Goal: Task Accomplishment & Management: Complete application form

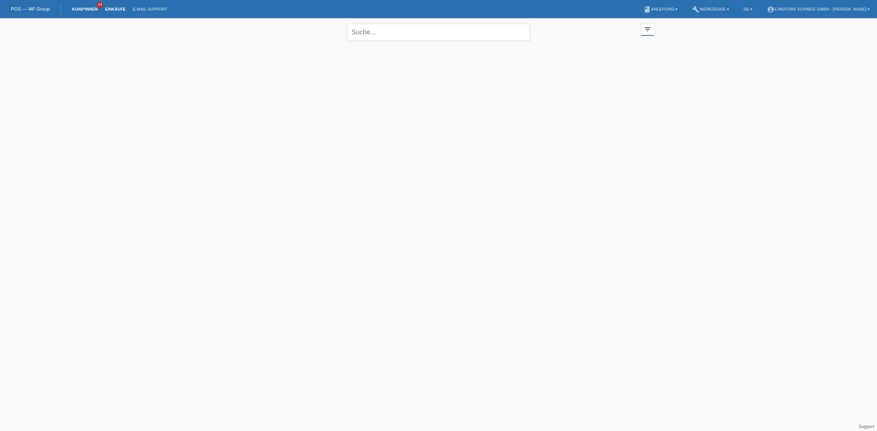
click at [110, 8] on link "Einkäufe" at bounding box center [115, 9] width 28 height 4
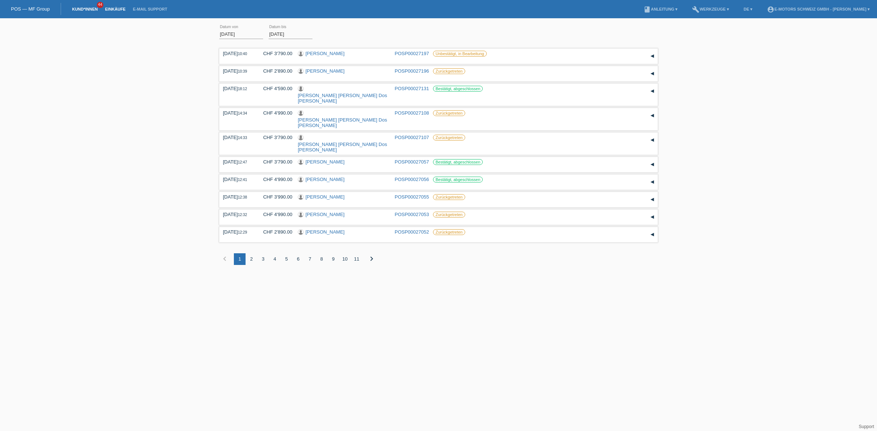
click at [83, 7] on link "Kund*innen" at bounding box center [84, 9] width 33 height 4
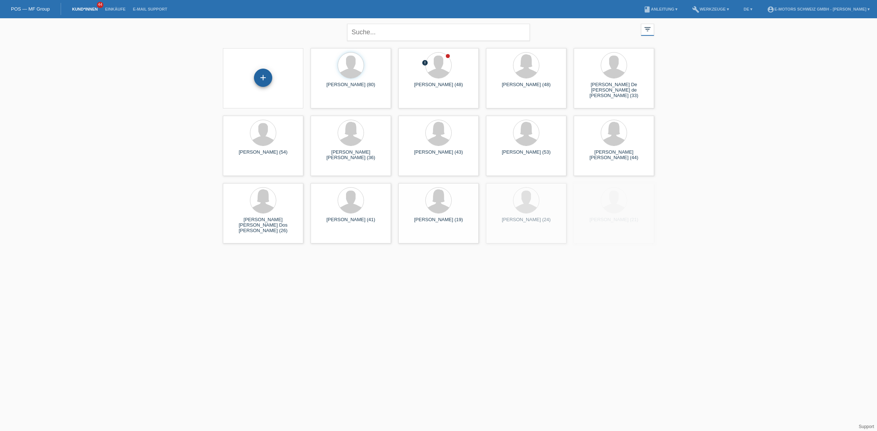
click at [271, 75] on div "+" at bounding box center [263, 78] width 69 height 19
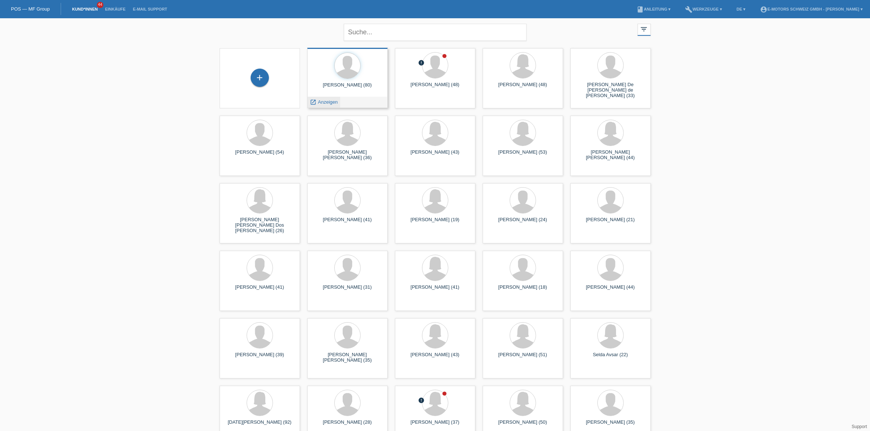
click at [336, 102] on span "Anzeigen" at bounding box center [328, 101] width 20 height 5
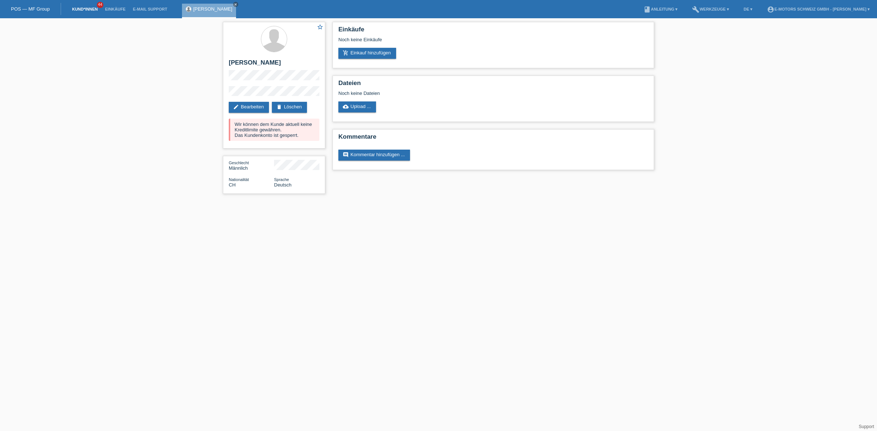
click at [92, 7] on link "Kund*innen" at bounding box center [84, 9] width 33 height 4
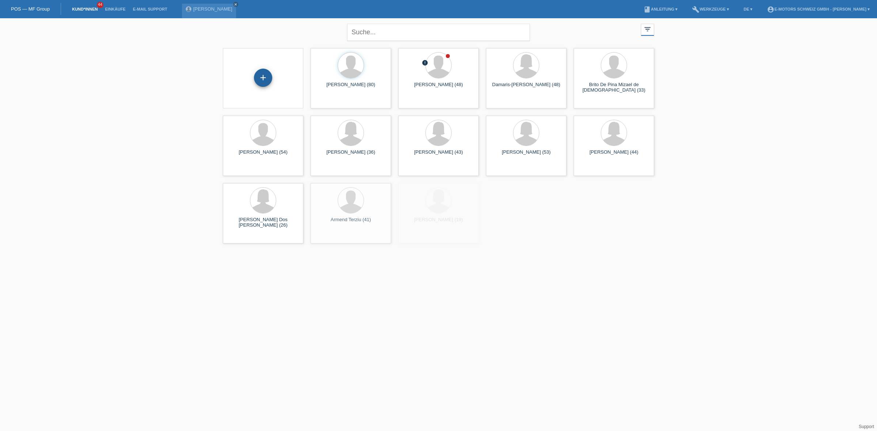
click at [263, 81] on div "+" at bounding box center [263, 78] width 18 height 18
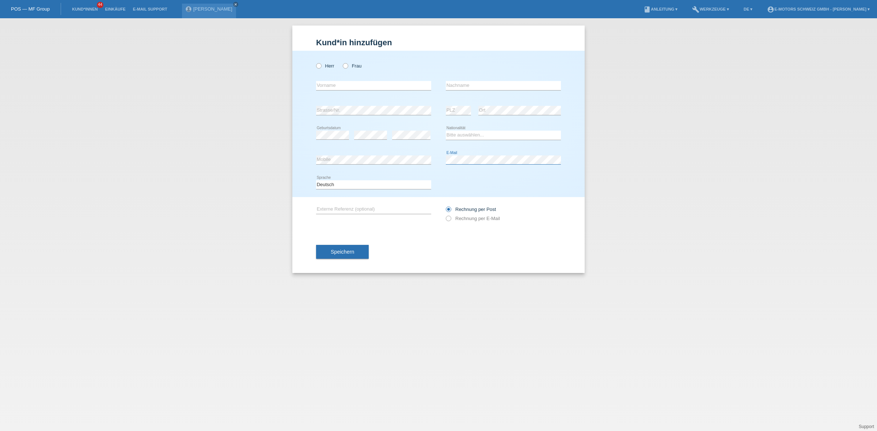
click at [428, 160] on div "error Mobile error E-Mail" at bounding box center [438, 160] width 245 height 25
click at [607, 195] on div "Kund*in hinzufügen Kunde hinzufügen Kundin hinzufügen Herr Frau error Vorname e…" at bounding box center [438, 224] width 877 height 413
click at [611, 195] on div "Kund*in hinzufügen Kunde hinzufügen Kundin hinzufügen Herr Frau error Vorname e…" at bounding box center [438, 224] width 877 height 413
click at [624, 238] on div "Kund*in hinzufügen Kunde hinzufügen Kundin hinzufügen Herr Frau error Vorname e…" at bounding box center [438, 224] width 877 height 413
click at [330, 63] on label "Herr" at bounding box center [325, 65] width 18 height 5
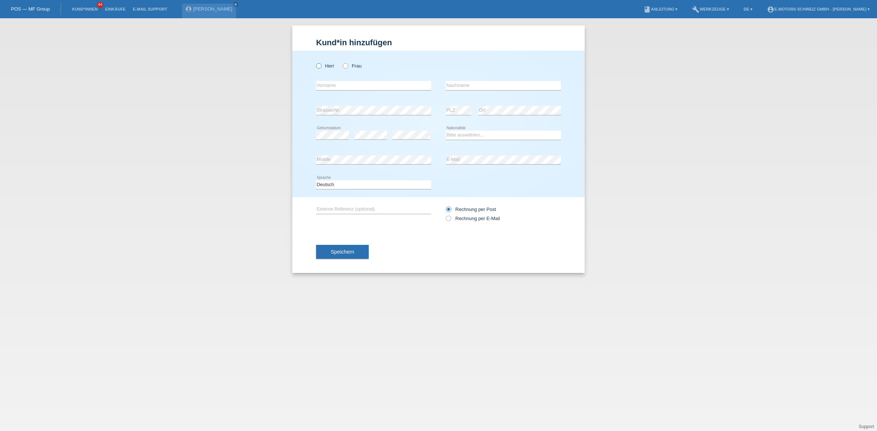
click at [321, 63] on input "Herr" at bounding box center [318, 65] width 5 height 5
radio input "true"
click at [356, 87] on input "text" at bounding box center [373, 85] width 115 height 9
type input "Sait"
type input "Yilmaz"
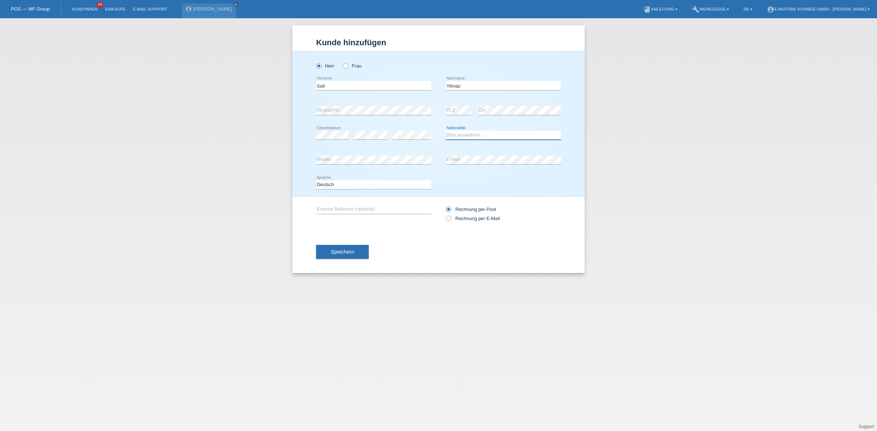
click at [487, 137] on select "Bitte auswählen... Schweiz Deutschland Liechtenstein Österreich ------------ Af…" at bounding box center [503, 135] width 115 height 9
select select "TR"
click at [446, 131] on select "Bitte auswählen... Schweiz Deutschland Liechtenstein Österreich ------------ Af…" at bounding box center [503, 135] width 115 height 9
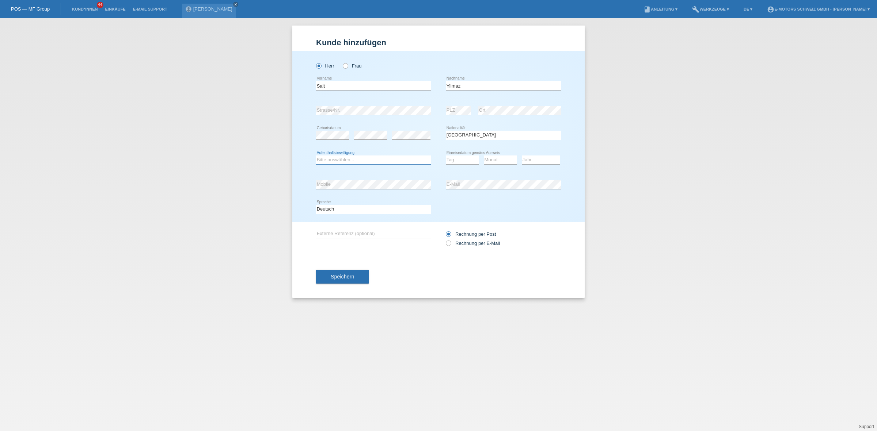
click at [355, 159] on select "Bitte auswählen... C B B - Flüchtlingsstatus Andere" at bounding box center [373, 160] width 115 height 9
select select "B"
click at [316, 156] on select "Bitte auswählen... C B B - Flüchtlingsstatus Andere" at bounding box center [373, 160] width 115 height 9
click at [465, 162] on select "Tag 01 02 03 04 05 06 07 08 09 10 11" at bounding box center [462, 160] width 33 height 9
select select "03"
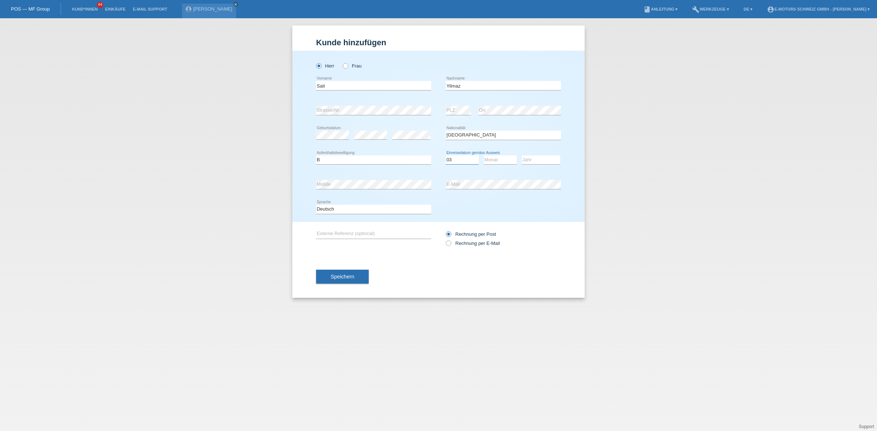
click at [446, 156] on select "Tag 01 02 03 04 05 06 07 08 09 10 11" at bounding box center [462, 160] width 33 height 9
click at [490, 161] on select "Monat 01 02 03 04 05 06 07 08 09 10 11" at bounding box center [500, 160] width 33 height 9
select select "04"
click at [484, 156] on select "Monat 01 02 03 04 05 06 07 08 09 10 11" at bounding box center [500, 160] width 33 height 9
click at [534, 163] on select "Jahr 2025 2024 2023 2022 2021 2020 2019 2018 2017 2016 2015 2014 2013 2012 2011…" at bounding box center [541, 160] width 38 height 9
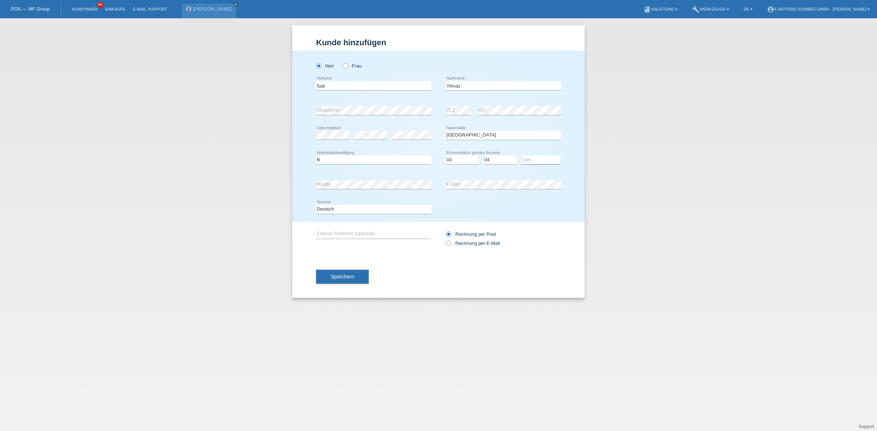
select select "2022"
click at [522, 156] on select "Jahr 2025 2024 2023 2022 2021 2020 2019 2018 2017 2016 2015 2014 2013 2012 2011…" at bounding box center [541, 160] width 38 height 9
click at [347, 277] on span "Speichern" at bounding box center [342, 277] width 23 height 6
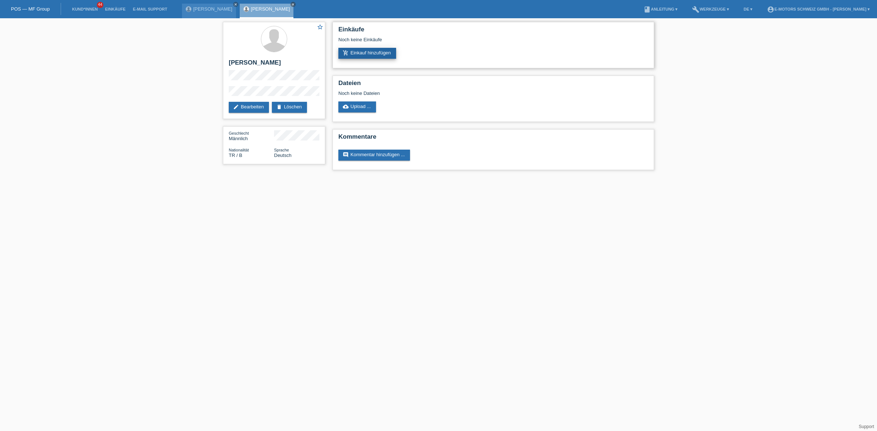
click at [379, 49] on link "add_shopping_cart Einkauf hinzufügen" at bounding box center [367, 53] width 58 height 11
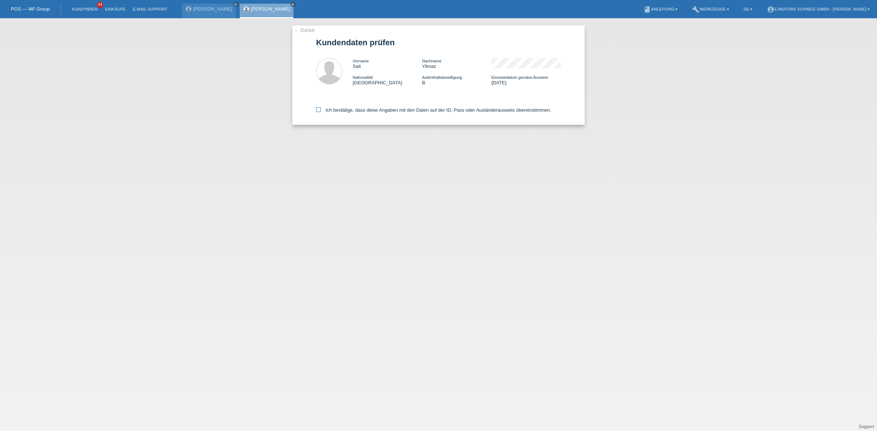
click at [368, 109] on label "Ich bestätige, dass diese Angaben mit den Daten auf der ID, Pass oder Ausländer…" at bounding box center [433, 109] width 235 height 5
click at [321, 109] on input "Ich bestätige, dass diese Angaben mit den Daten auf der ID, Pass oder Ausländer…" at bounding box center [318, 109] width 5 height 5
checkbox input "true"
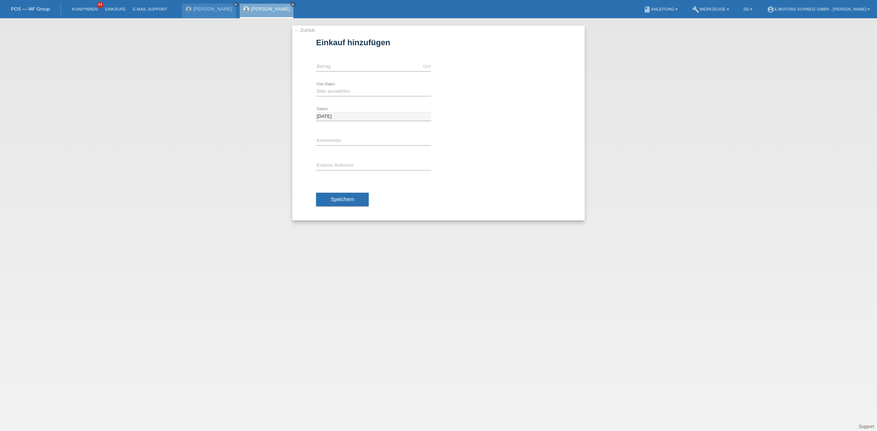
click at [338, 71] on icon at bounding box center [373, 71] width 115 height 0
drag, startPoint x: 341, startPoint y: 66, endPoint x: 348, endPoint y: 81, distance: 16.0
click at [341, 66] on input "text" at bounding box center [373, 66] width 115 height 9
type input "3790.00"
drag, startPoint x: 349, startPoint y: 87, endPoint x: 346, endPoint y: 92, distance: 6.2
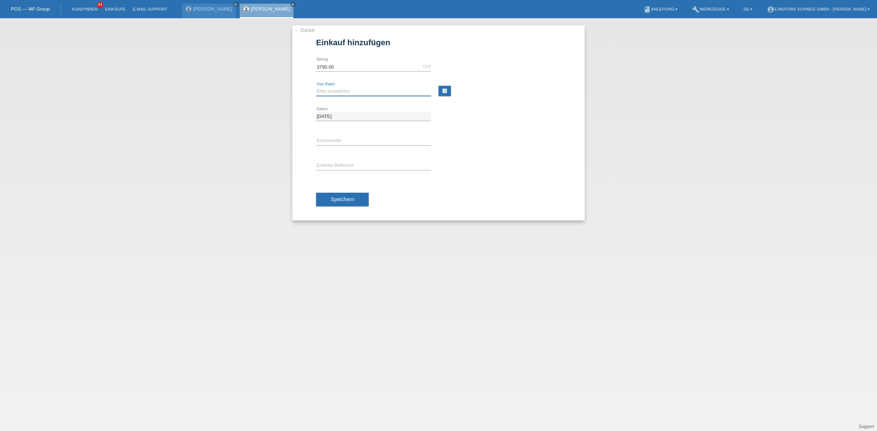
click at [349, 87] on select "Bitte auswählen 12 Raten 24 Raten 36 Raten 48 Raten" at bounding box center [373, 91] width 115 height 9
select select "213"
click at [316, 87] on select "Bitte auswählen 12 Raten 24 Raten 36 Raten 48 Raten" at bounding box center [373, 91] width 115 height 9
click at [350, 142] on input "text" at bounding box center [373, 141] width 115 height 9
type input "KENAN"
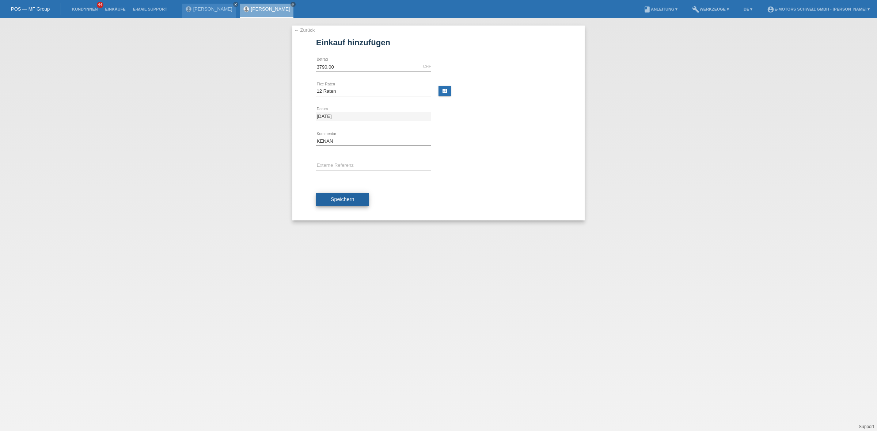
click at [334, 199] on span "Speichern" at bounding box center [342, 200] width 23 height 6
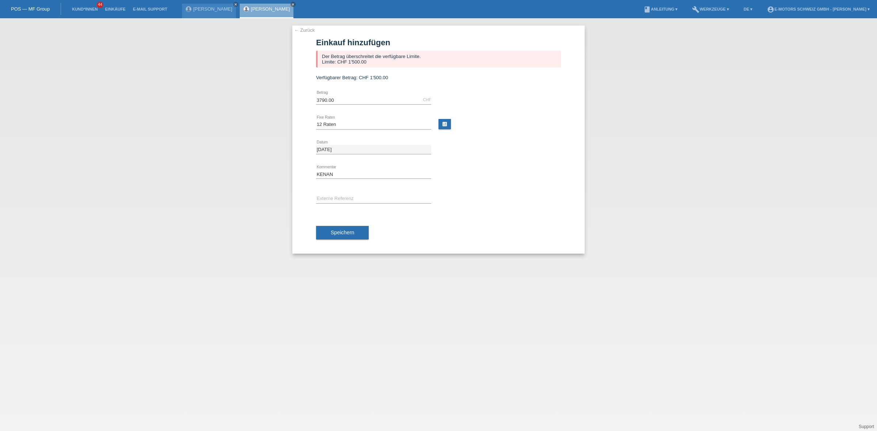
click at [251, 9] on link "[PERSON_NAME]" at bounding box center [270, 8] width 39 height 5
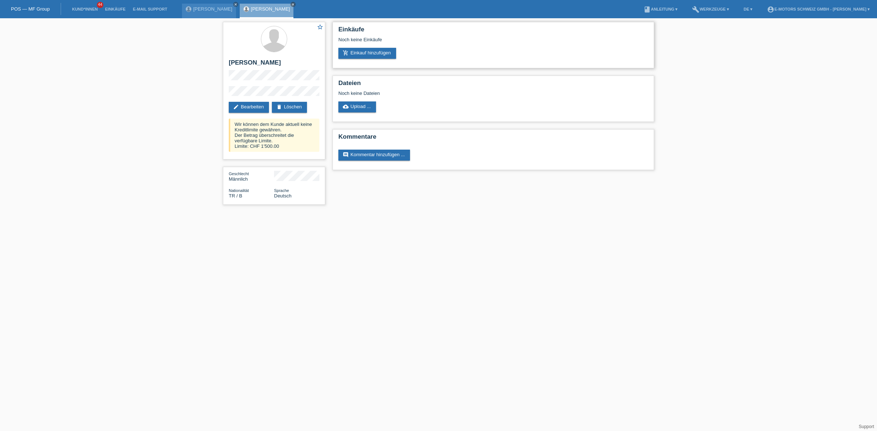
click at [423, 53] on div "add_shopping_cart Einkauf hinzufügen" at bounding box center [493, 53] width 310 height 11
click at [117, 8] on link "Einkäufe" at bounding box center [115, 9] width 28 height 4
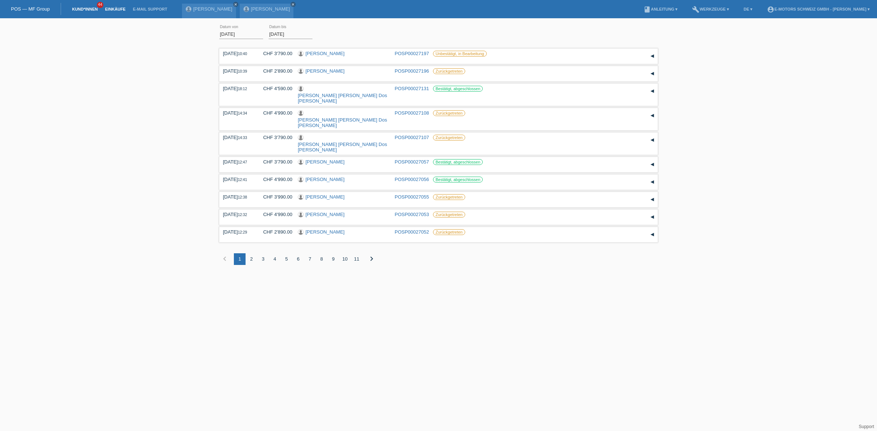
click at [80, 8] on link "Kund*innen" at bounding box center [84, 9] width 33 height 4
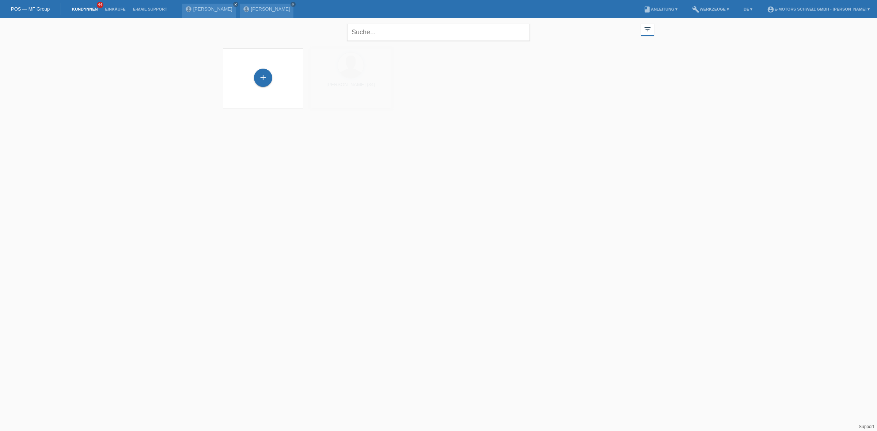
click at [84, 8] on link "Kund*innen" at bounding box center [84, 9] width 33 height 4
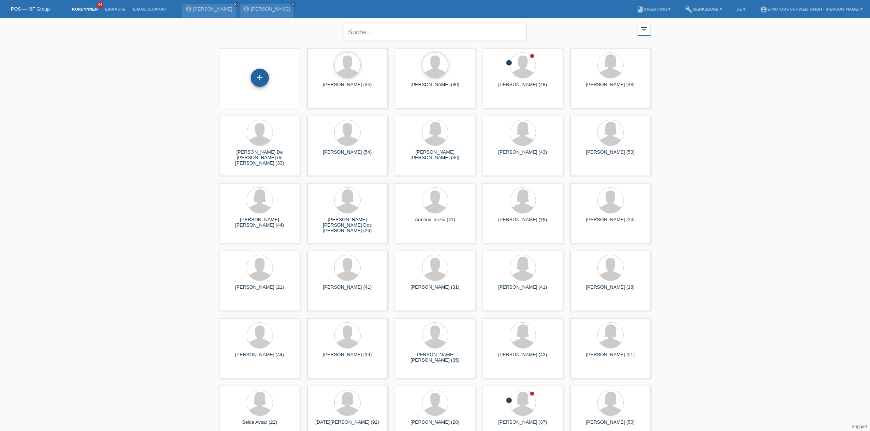
click at [263, 78] on div "+" at bounding box center [260, 78] width 18 height 12
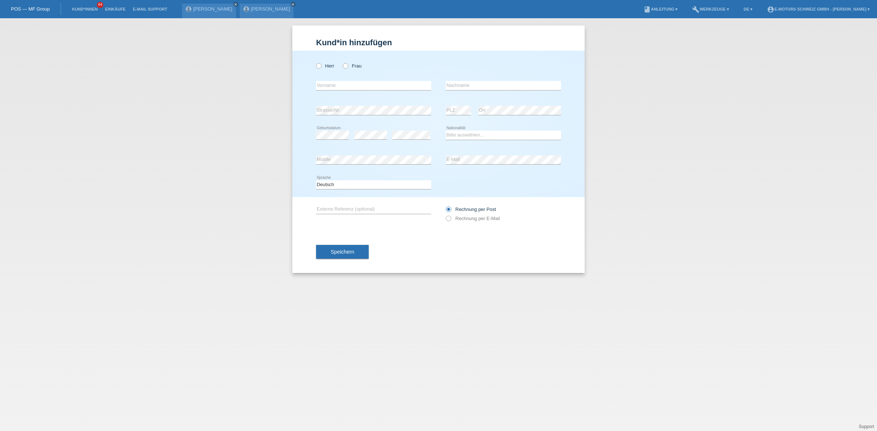
click at [119, 6] on li "Einkäufe" at bounding box center [115, 9] width 28 height 19
click at [119, 7] on link "Einkäufe" at bounding box center [115, 9] width 28 height 4
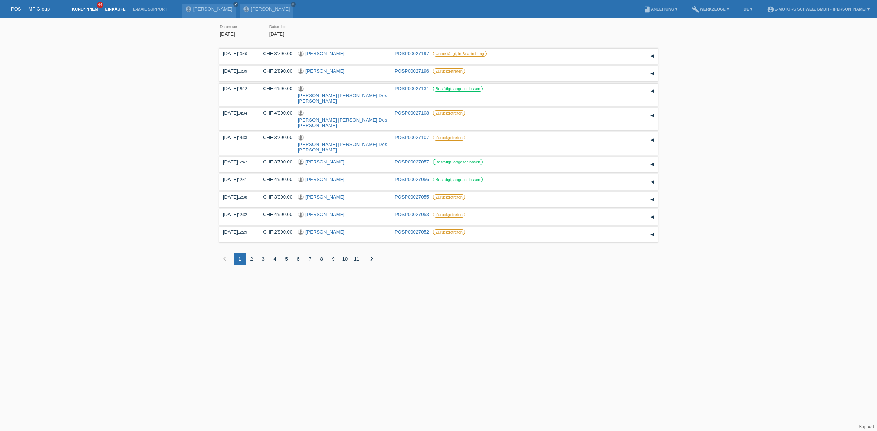
click at [88, 9] on link "Kund*innen" at bounding box center [84, 9] width 33 height 4
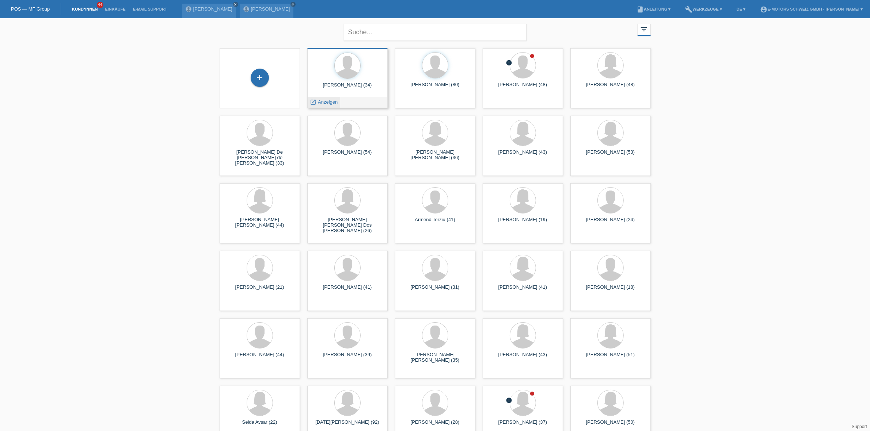
click at [321, 100] on span "Anzeigen" at bounding box center [328, 101] width 20 height 5
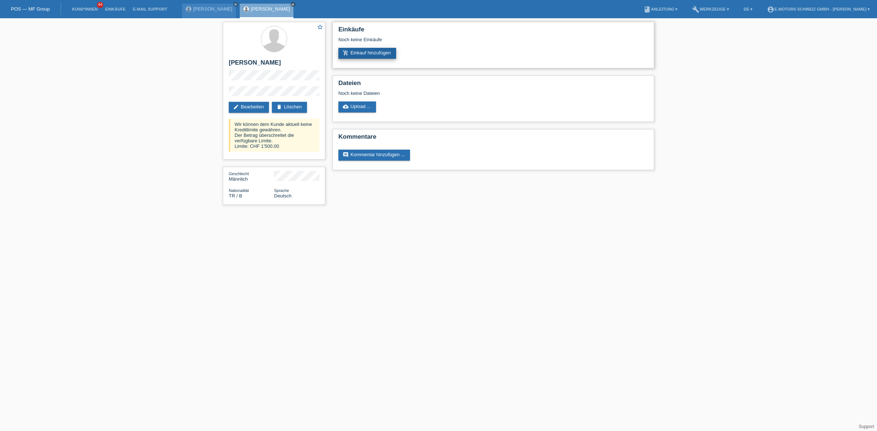
click at [350, 56] on link "add_shopping_cart Einkauf hinzufügen" at bounding box center [367, 53] width 58 height 11
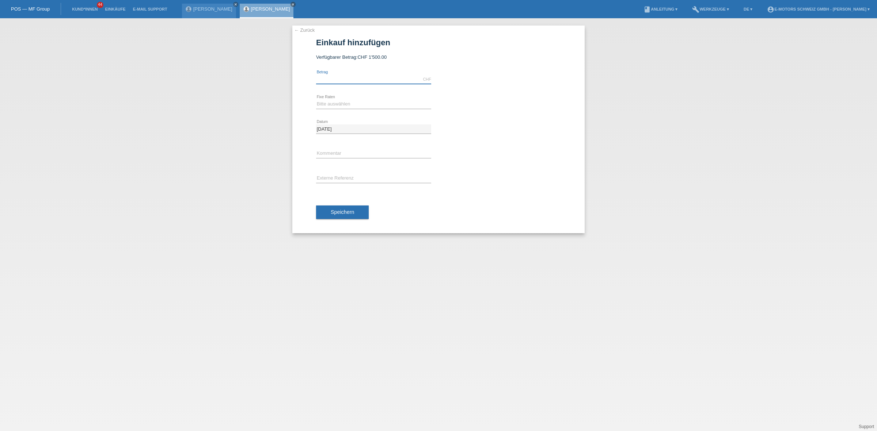
click at [374, 81] on input "text" at bounding box center [373, 79] width 115 height 9
type input "1500.00"
click at [340, 106] on select "Bitte auswählen 12 Raten 24 Raten 36 Raten 48 Raten" at bounding box center [373, 104] width 115 height 9
select select "214"
click at [316, 100] on select "Bitte auswählen 12 Raten 24 Raten 36 Raten 48 Raten" at bounding box center [373, 104] width 115 height 9
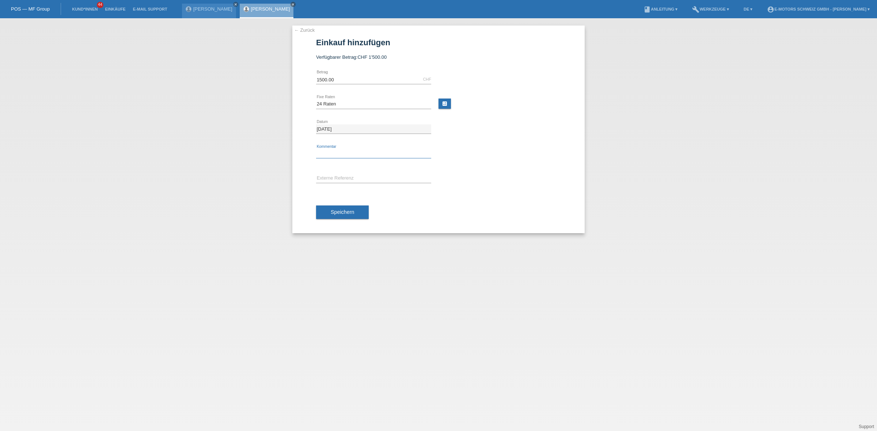
click at [327, 155] on input "text" at bounding box center [373, 153] width 115 height 9
type input "KENAN"
click at [342, 207] on button "Speichern" at bounding box center [342, 213] width 53 height 14
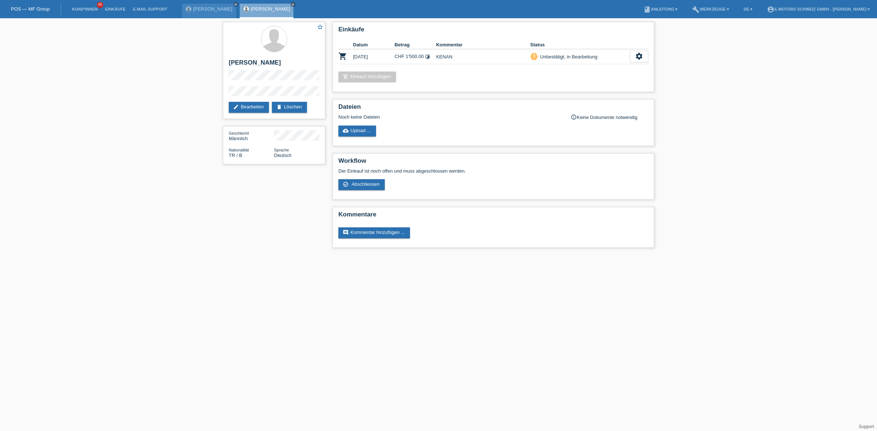
click at [80, 8] on link "Kund*innen" at bounding box center [84, 9] width 33 height 4
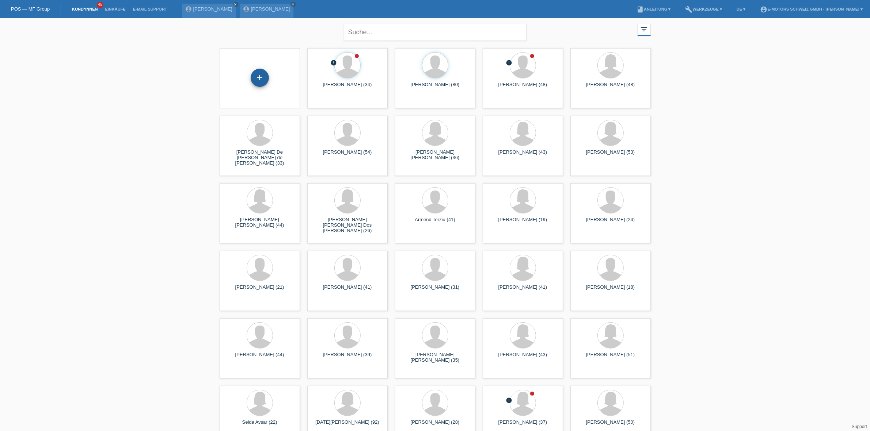
click at [262, 70] on div "+" at bounding box center [260, 78] width 18 height 18
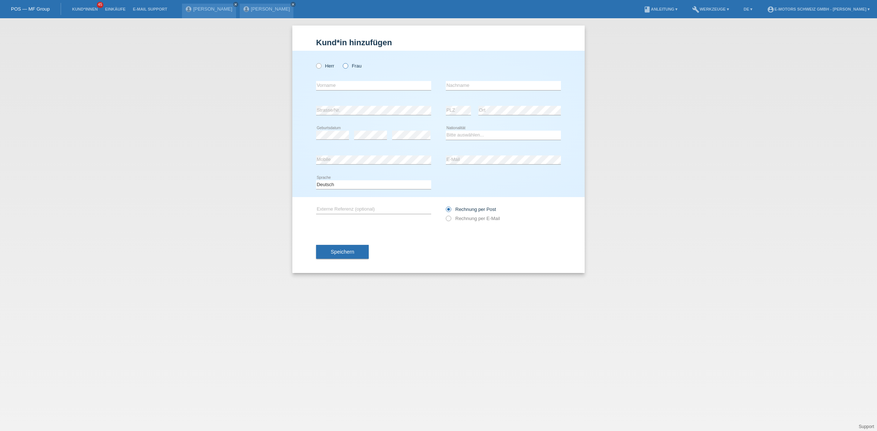
click at [352, 65] on label "Frau" at bounding box center [352, 65] width 19 height 5
click at [347, 65] on input "Frau" at bounding box center [345, 65] width 5 height 5
radio input "true"
click at [344, 84] on input "text" at bounding box center [373, 85] width 115 height 9
type input "Aysenur"
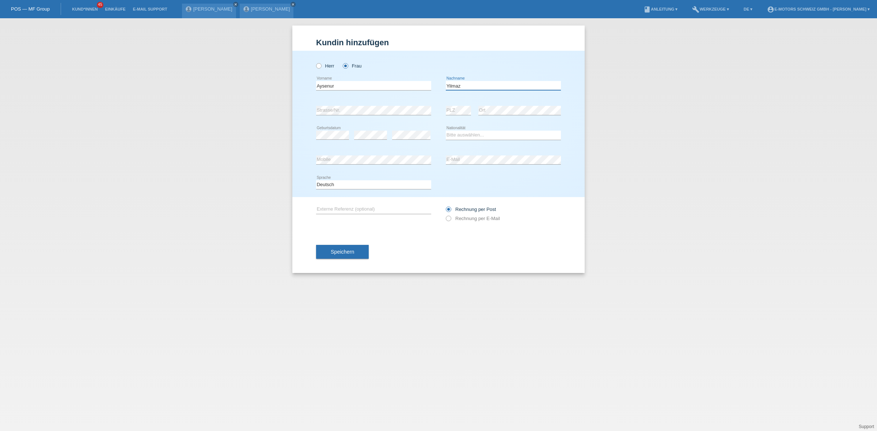
type input "Yilmaz"
click at [464, 136] on select "Bitte auswählen... Schweiz Deutschland Liechtenstein Österreich ------------ Af…" at bounding box center [503, 135] width 115 height 9
select select "DE"
click at [446, 131] on select "Bitte auswählen... Schweiz Deutschland Liechtenstein Österreich ------------ Af…" at bounding box center [503, 135] width 115 height 9
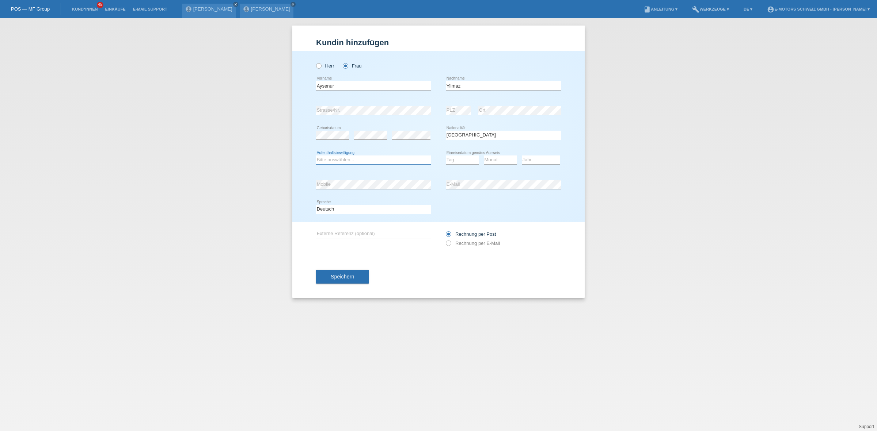
click at [350, 156] on select "Bitte auswählen... C B B - Flüchtlingsstatus Andere" at bounding box center [373, 160] width 115 height 9
select select "B"
click at [316, 156] on select "Bitte auswählen... C B B - Flüchtlingsstatus Andere" at bounding box center [373, 160] width 115 height 9
click at [438, 154] on div "Bitte auswählen... C B B - Flüchtlingsstatus Andere error Aufenthaltsbewilligun…" at bounding box center [438, 160] width 245 height 25
click at [459, 156] on select "Tag 01 02 03 04 05 06 07 08 09 10 11" at bounding box center [462, 160] width 33 height 9
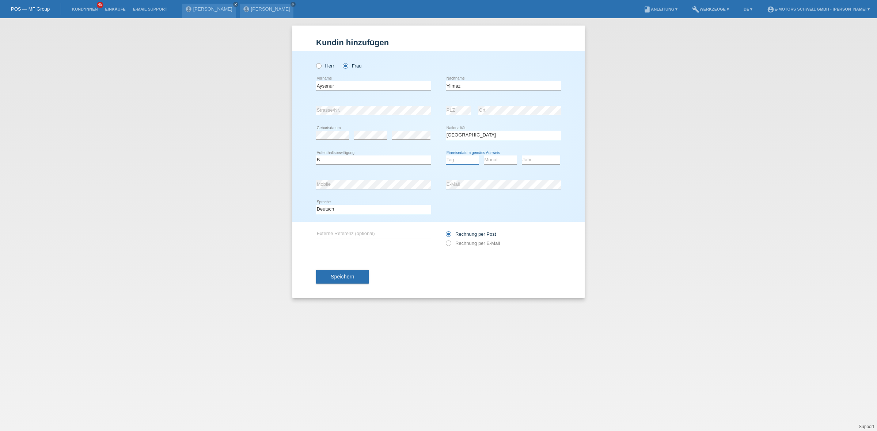
select select "26"
click at [446, 156] on select "Tag 01 02 03 04 05 06 07 08 09 10 11" at bounding box center [462, 160] width 33 height 9
click at [506, 161] on select "Monat 01 02 03 04 05 06 07 08 09 10 11" at bounding box center [500, 160] width 33 height 9
select select "01"
click at [484, 156] on select "Monat 01 02 03 04 05 06 07 08 09 10 11" at bounding box center [500, 160] width 33 height 9
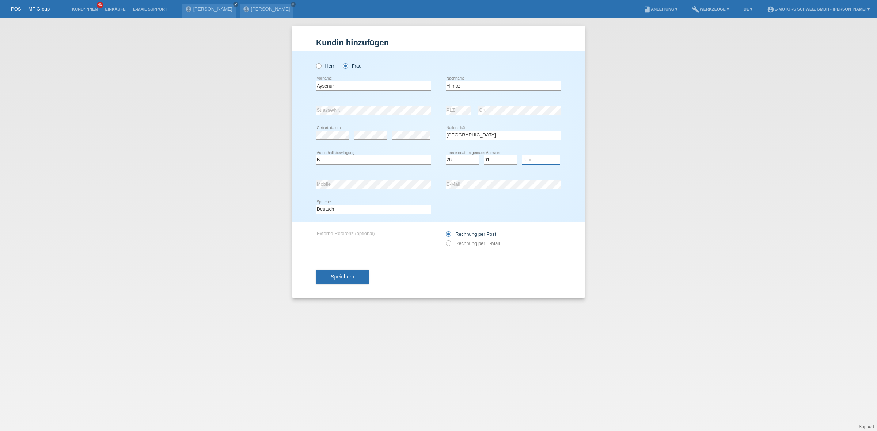
click at [532, 161] on select "Jahr 2025 2024 2023 2022 2021 2020 2019 2018 2017 2016 2015 2014 2013 2012 2011…" at bounding box center [541, 160] width 38 height 9
select select "2015"
click at [522, 156] on select "Jahr 2025 2024 2023 2022 2021 2020 2019 2018 2017 2016 2015 2014 2013 2012 2011…" at bounding box center [541, 160] width 38 height 9
click at [326, 280] on button "Speichern" at bounding box center [342, 277] width 53 height 14
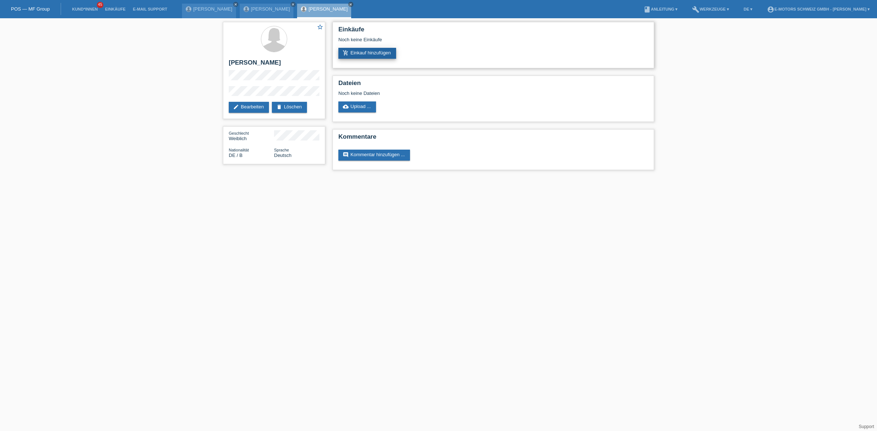
click at [366, 50] on link "add_shopping_cart Einkauf hinzufügen" at bounding box center [367, 53] width 58 height 11
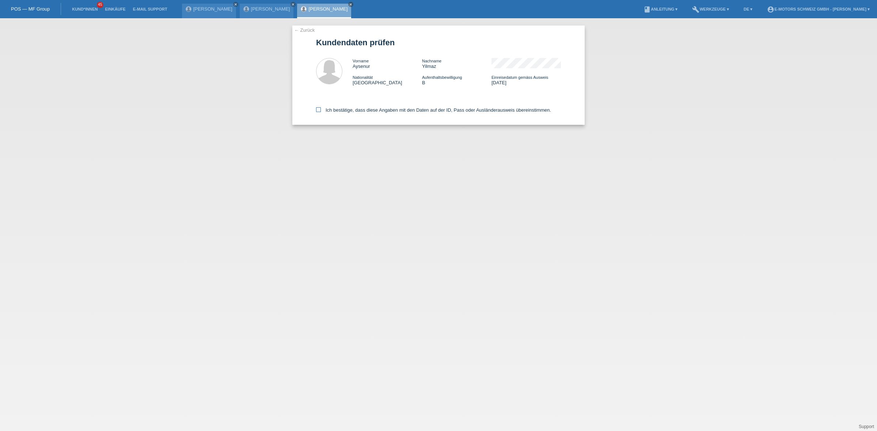
click at [348, 107] on label "Ich bestätige, dass diese Angaben mit den Daten auf der ID, Pass oder Ausländer…" at bounding box center [433, 109] width 235 height 5
click at [321, 107] on input "Ich bestätige, dass diese Angaben mit den Daten auf der ID, Pass oder Ausländer…" at bounding box center [318, 109] width 5 height 5
checkbox input "true"
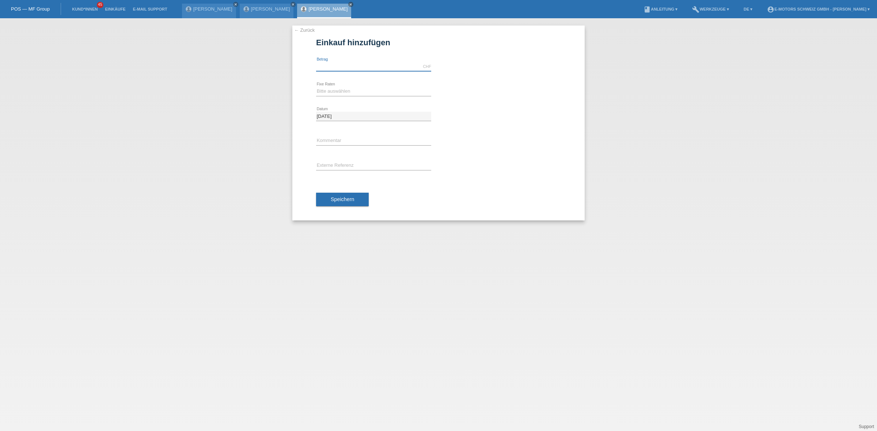
click at [339, 64] on input "text" at bounding box center [373, 66] width 115 height 9
type input "3790.00"
drag, startPoint x: 349, startPoint y: 88, endPoint x: 344, endPoint y: 92, distance: 6.4
click at [349, 88] on select "Bitte auswählen 12 Raten 24 Raten 36 Raten 48 Raten" at bounding box center [373, 91] width 115 height 9
select select "214"
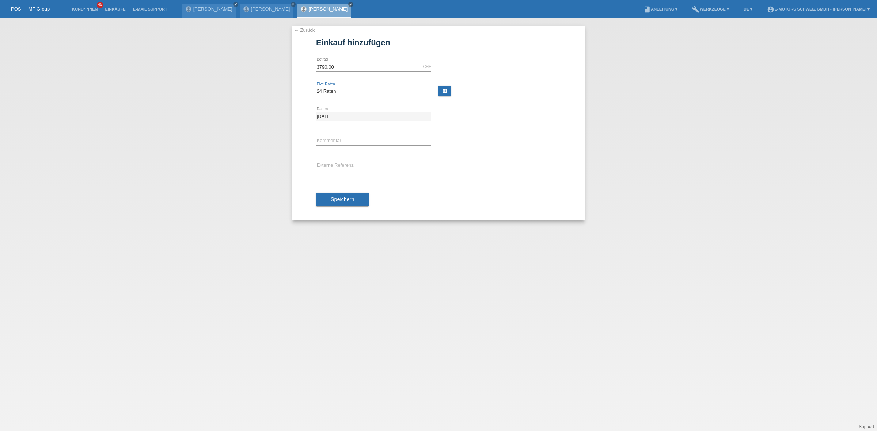
click at [316, 87] on select "Bitte auswählen 12 Raten 24 Raten 36 Raten 48 Raten" at bounding box center [373, 91] width 115 height 9
click at [352, 201] on span "Speichern" at bounding box center [342, 200] width 23 height 6
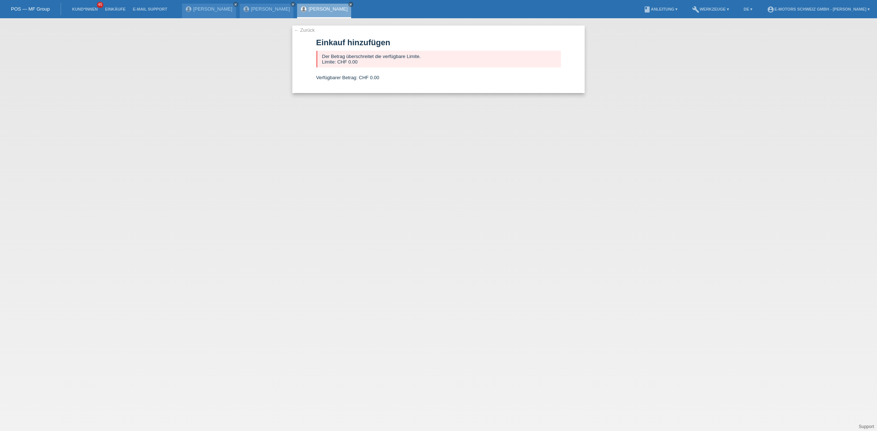
click at [308, 7] on link "[PERSON_NAME]" at bounding box center [327, 8] width 39 height 5
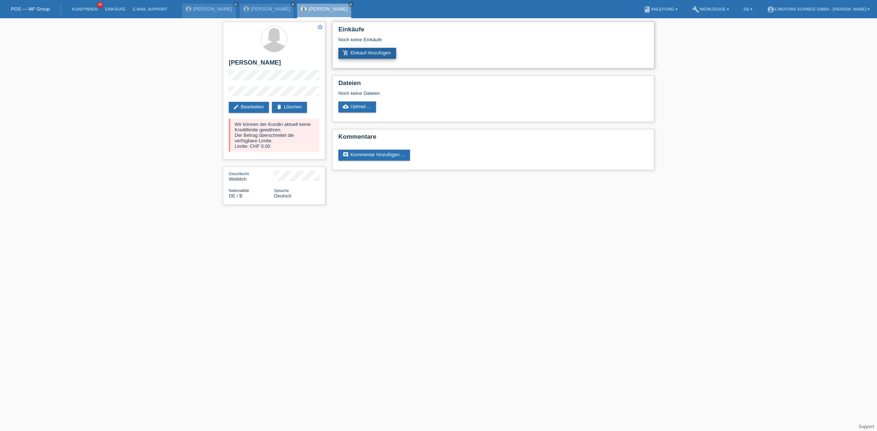
click at [355, 57] on link "add_shopping_cart Einkauf hinzufügen" at bounding box center [367, 53] width 58 height 11
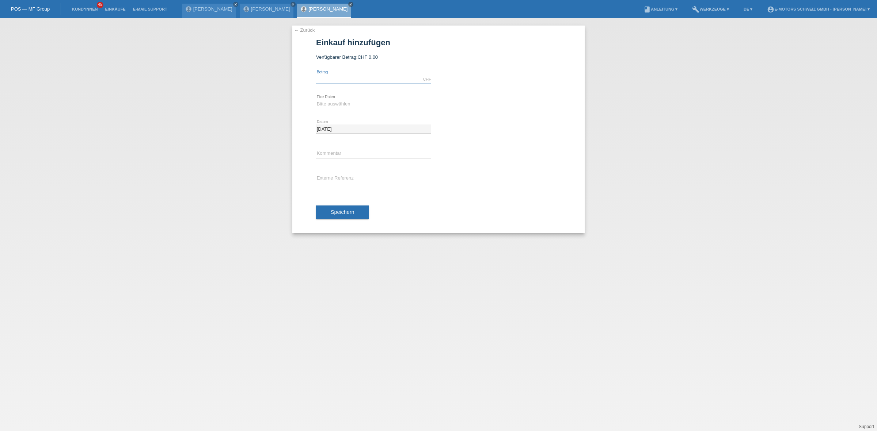
click at [355, 78] on input "text" at bounding box center [373, 79] width 115 height 9
type input "2890.00"
click at [340, 101] on select "Bitte auswählen 12 Raten 24 Raten 36 Raten 48 Raten" at bounding box center [373, 104] width 115 height 9
select select "214"
click at [316, 100] on select "Bitte auswählen 12 Raten 24 Raten 36 Raten 48 Raten" at bounding box center [373, 104] width 115 height 9
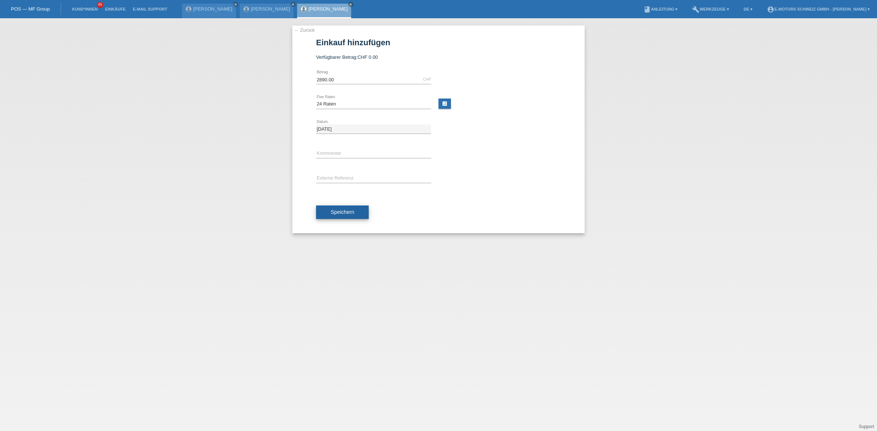
click at [336, 214] on span "Speichern" at bounding box center [342, 212] width 23 height 6
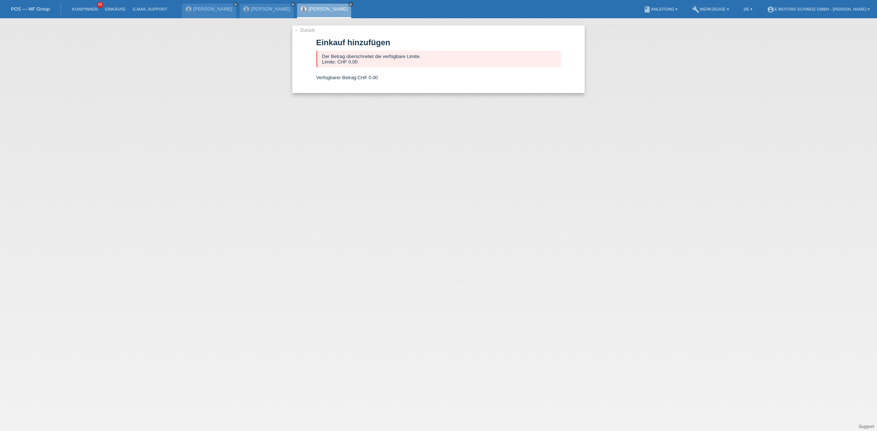
drag, startPoint x: 375, startPoint y: 79, endPoint x: 348, endPoint y: 68, distance: 29.2
click at [348, 68] on form "Einkauf hinzufügen Der Betrag überschreitet die verfügbare Limite. Limite: CHF …" at bounding box center [438, 65] width 245 height 55
drag, startPoint x: 343, startPoint y: 81, endPoint x: 319, endPoint y: 79, distance: 25.0
click at [319, 79] on form "Einkauf hinzufügen Der Betrag überschreitet die verfügbare Limite. Limite: CHF …" at bounding box center [438, 65] width 245 height 55
click at [319, 79] on div "Verfügbarer Betrag: CHF 0.00" at bounding box center [438, 77] width 245 height 5
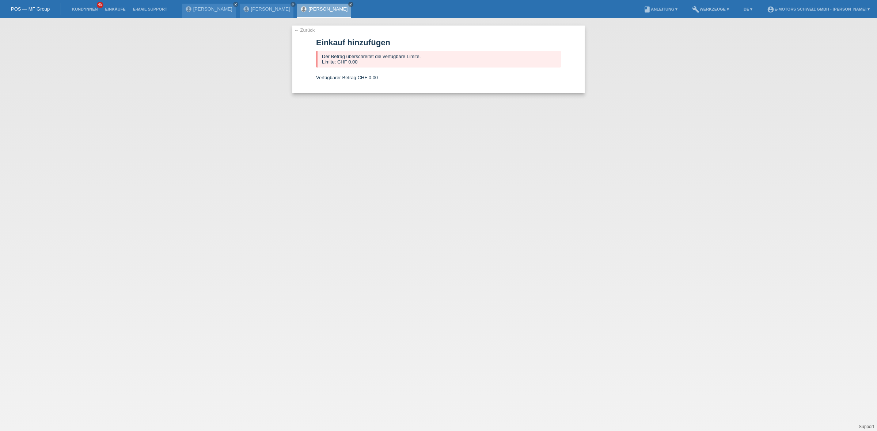
click at [308, 10] on link "[PERSON_NAME]" at bounding box center [327, 8] width 39 height 5
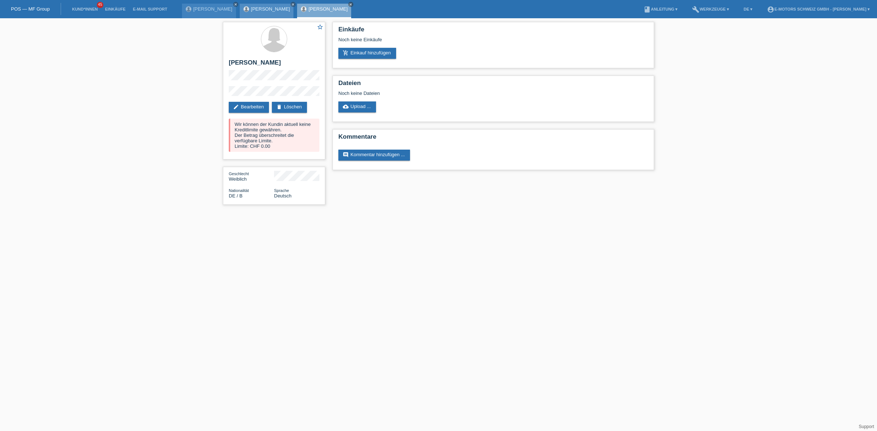
click at [251, 8] on link "[PERSON_NAME]" at bounding box center [270, 8] width 39 height 5
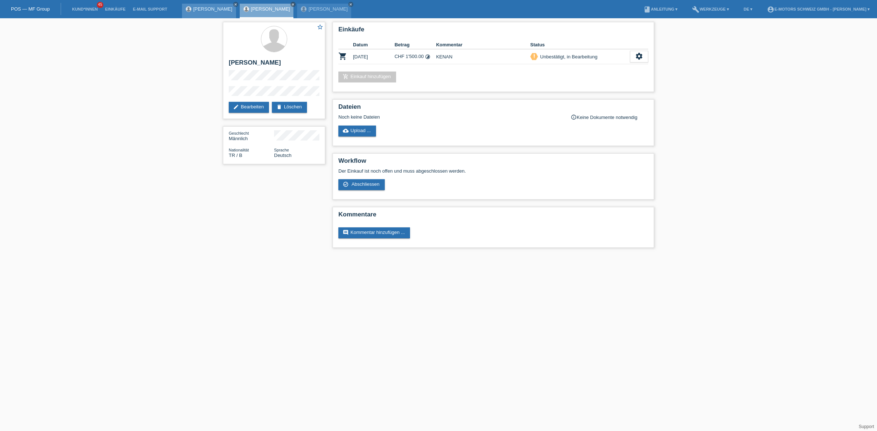
click at [208, 7] on link "Paul Hösli" at bounding box center [212, 8] width 39 height 5
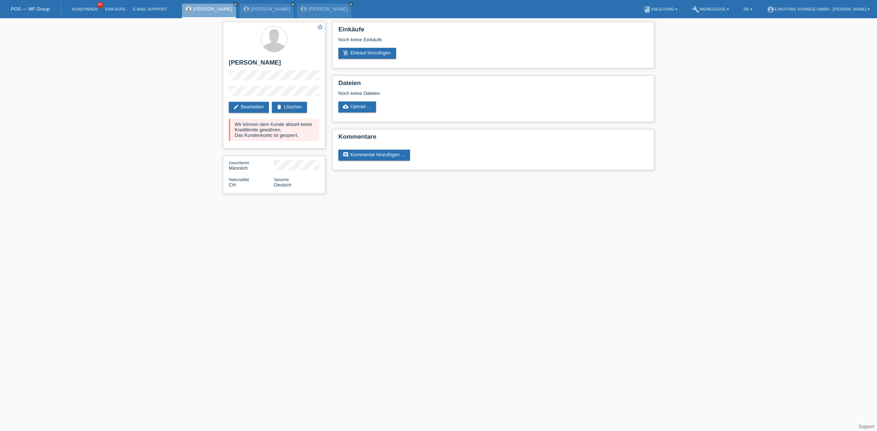
click at [234, 3] on icon "close" at bounding box center [236, 5] width 4 height 4
click at [251, 9] on link "[PERSON_NAME]" at bounding box center [270, 8] width 39 height 5
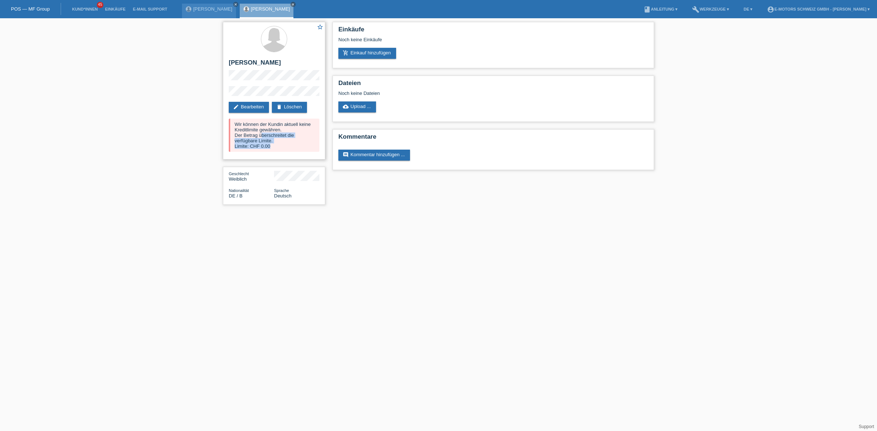
drag, startPoint x: 291, startPoint y: 142, endPoint x: 262, endPoint y: 135, distance: 30.1
click at [262, 135] on div "Wir können der Kundin aktuell keine Kreditlimite gewähren. Der Betrag überschre…" at bounding box center [274, 135] width 91 height 33
click at [282, 150] on div "star_border [PERSON_NAME] edit Bearbeiten delete Löschen Wir können der Kundin …" at bounding box center [274, 91] width 102 height 138
click at [355, 52] on link "add_shopping_cart Einkauf hinzufügen" at bounding box center [367, 53] width 58 height 11
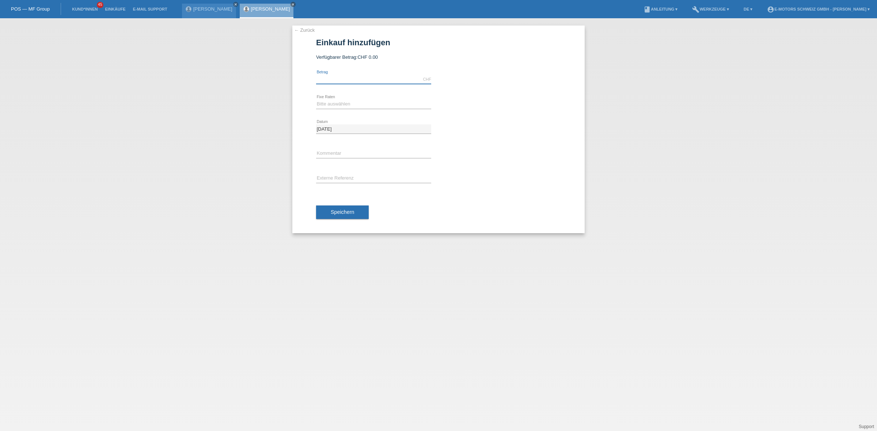
click at [362, 77] on input "text" at bounding box center [373, 79] width 115 height 9
type input "0.00"
click at [327, 106] on select "Bitte auswählen 12 Raten 24 Raten 36 Raten 48 Raten" at bounding box center [373, 104] width 115 height 9
select select "213"
click at [316, 100] on select "Bitte auswählen 12 Raten 24 Raten 36 Raten 48 Raten" at bounding box center [373, 104] width 115 height 9
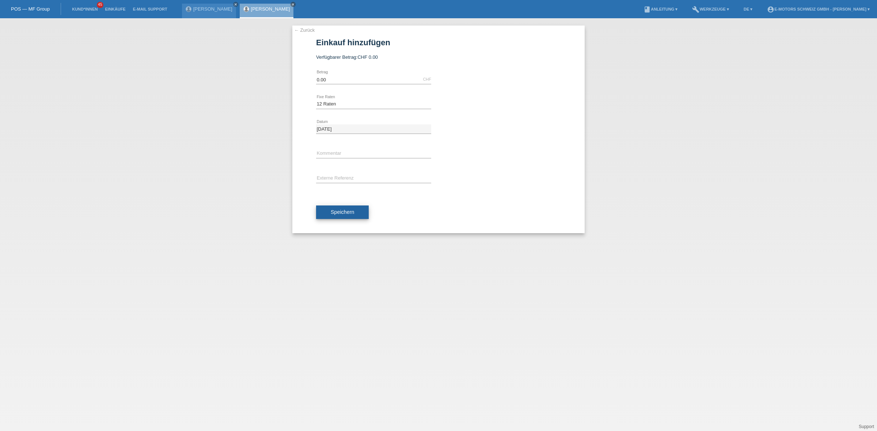
click at [341, 218] on button "Speichern" at bounding box center [342, 213] width 53 height 14
drag, startPoint x: 352, startPoint y: 77, endPoint x: 247, endPoint y: 62, distance: 105.9
click at [247, 62] on div "← Zurück Einkauf hinzufügen Verfügbarer Betrag: CHF 0.00 0.00" at bounding box center [438, 224] width 877 height 413
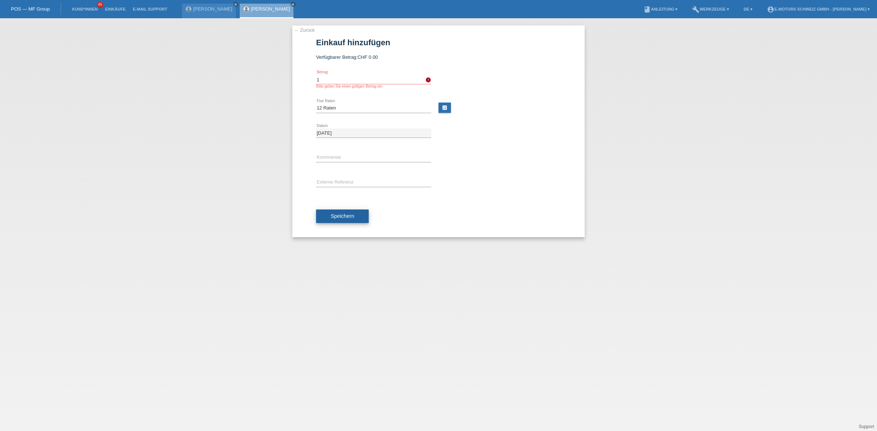
type input "1.00"
click at [340, 222] on button "Speichern" at bounding box center [342, 217] width 53 height 14
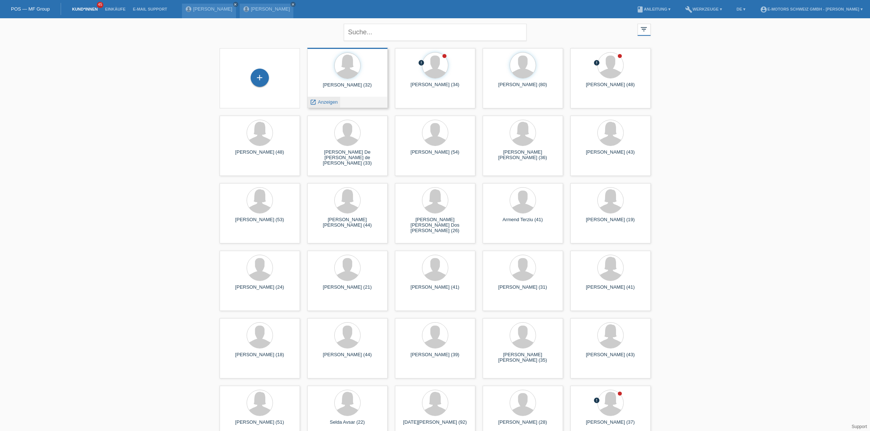
click at [327, 100] on span "Anzeigen" at bounding box center [328, 101] width 20 height 5
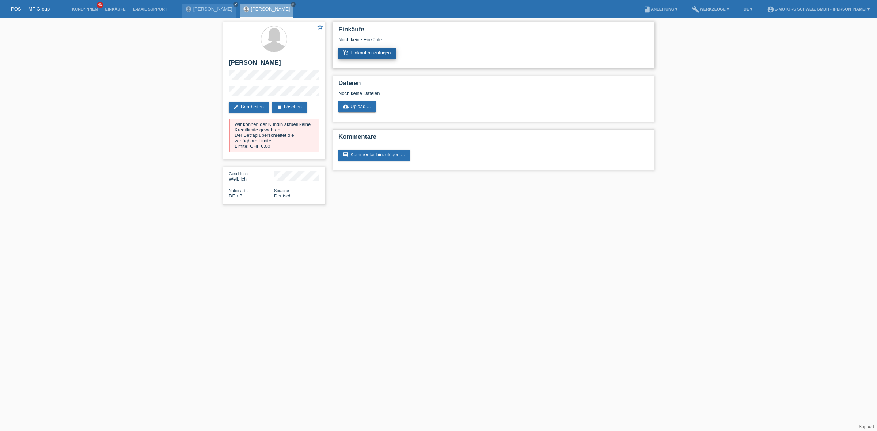
click at [362, 57] on link "add_shopping_cart Einkauf hinzufügen" at bounding box center [367, 53] width 58 height 11
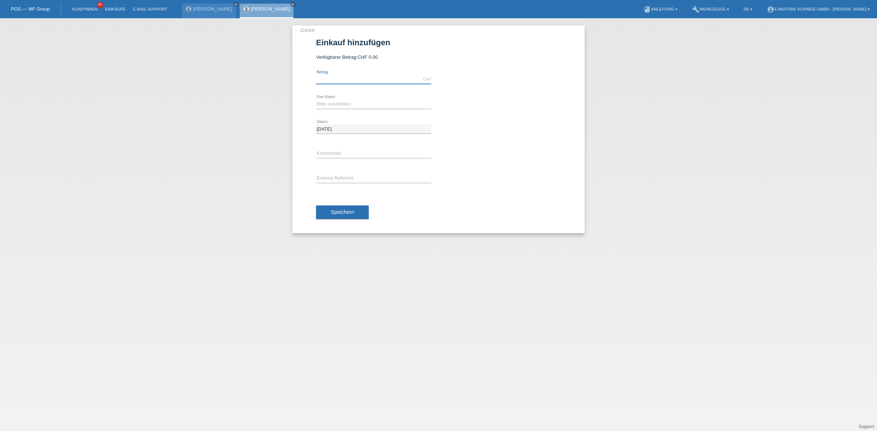
click at [331, 76] on input "text" at bounding box center [373, 79] width 115 height 9
type input "2890.00"
click at [356, 106] on select "Bitte auswählen 12 Raten 24 Raten 36 Raten 48 Raten" at bounding box center [373, 104] width 115 height 9
select select "213"
click at [316, 100] on select "Bitte auswählen 12 Raten 24 Raten 36 Raten 48 Raten" at bounding box center [373, 104] width 115 height 9
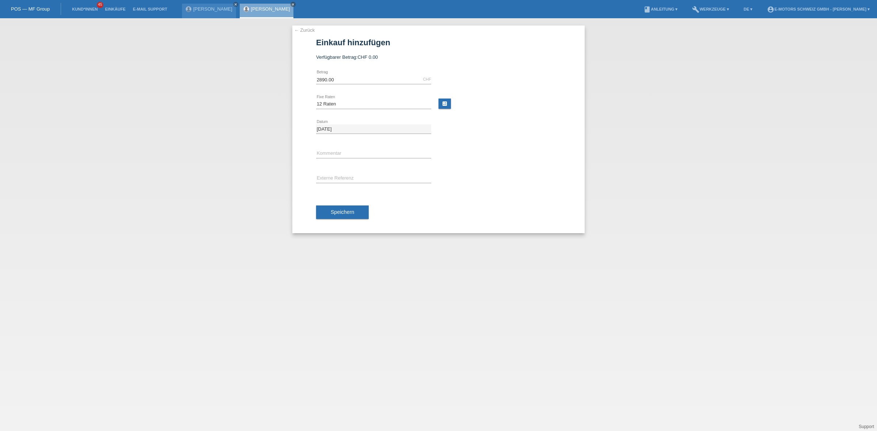
click at [338, 203] on div "Speichern" at bounding box center [438, 212] width 245 height 42
click at [339, 206] on button "Speichern" at bounding box center [342, 213] width 53 height 14
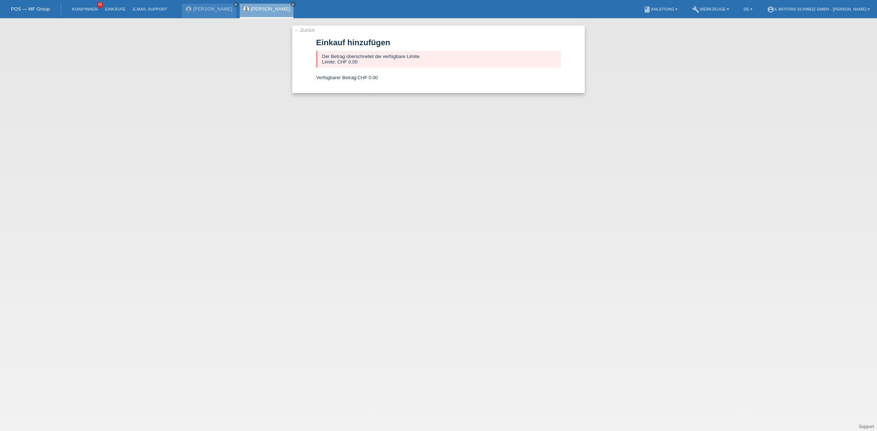
click at [252, 10] on link "[PERSON_NAME]" at bounding box center [270, 8] width 39 height 5
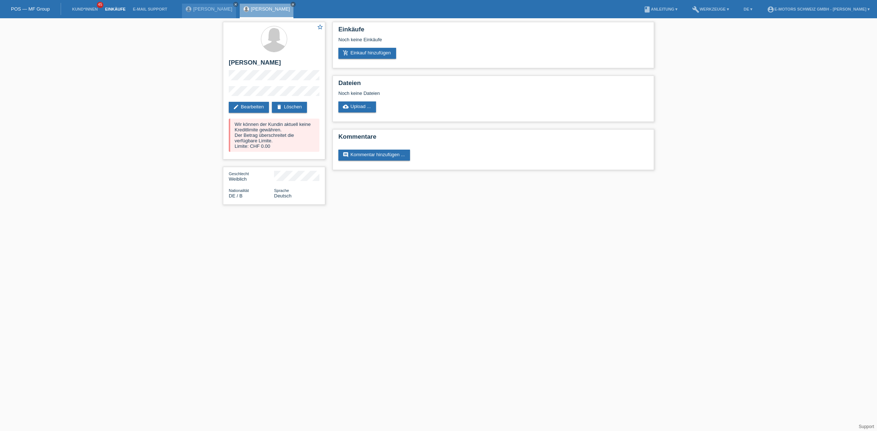
click at [117, 9] on link "Einkäufe" at bounding box center [115, 9] width 28 height 4
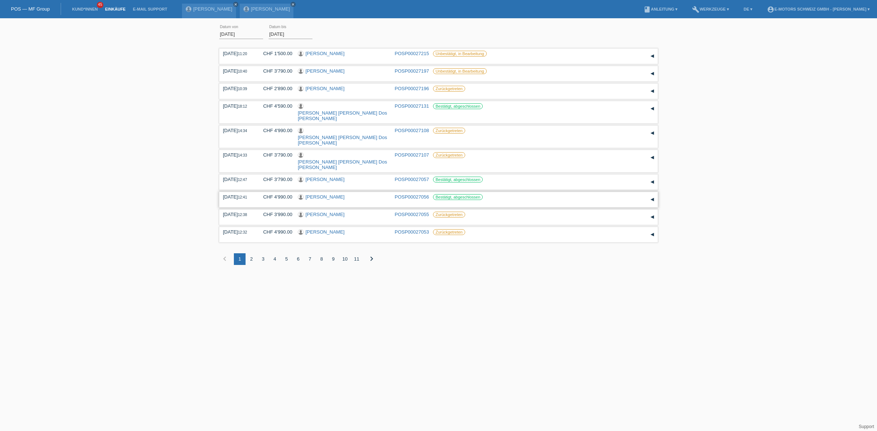
click at [315, 194] on link "[PERSON_NAME]" at bounding box center [324, 196] width 39 height 5
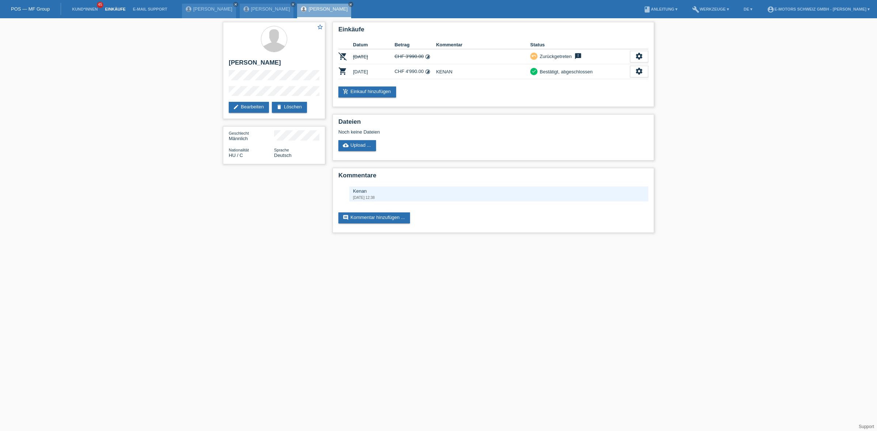
click at [109, 8] on link "Einkäufe" at bounding box center [115, 9] width 28 height 4
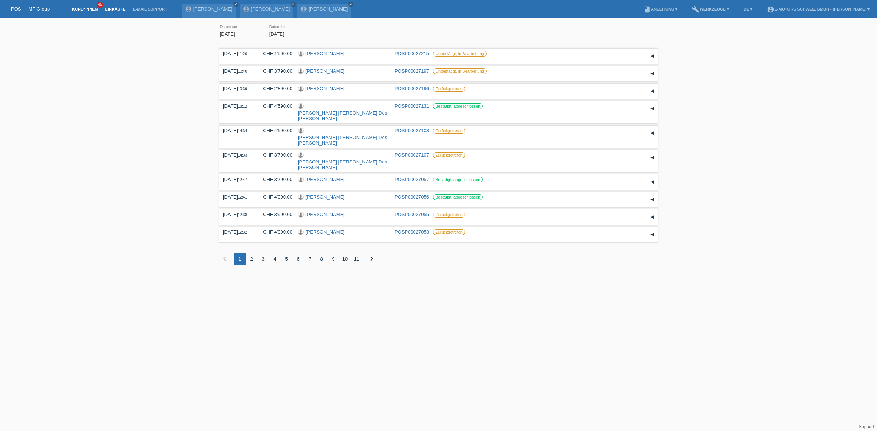
click at [85, 10] on link "Kund*innen" at bounding box center [84, 9] width 33 height 4
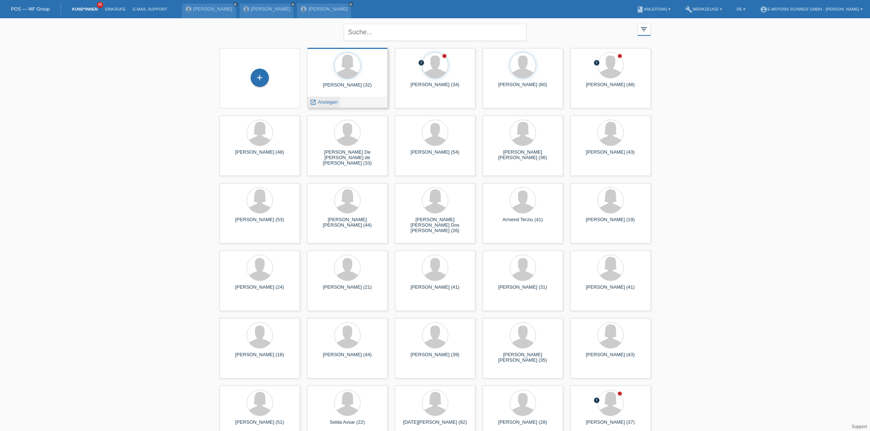
click at [322, 102] on span "Anzeigen" at bounding box center [328, 101] width 20 height 5
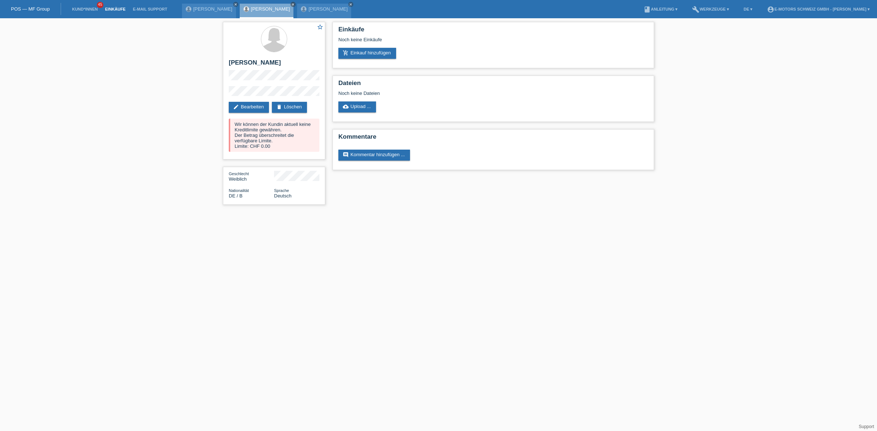
click at [117, 9] on link "Einkäufe" at bounding box center [115, 9] width 28 height 4
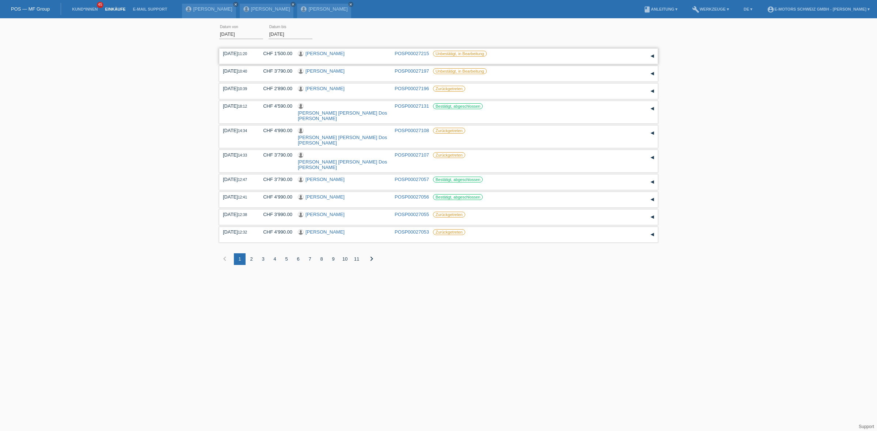
click at [316, 55] on link "[PERSON_NAME]" at bounding box center [324, 53] width 39 height 5
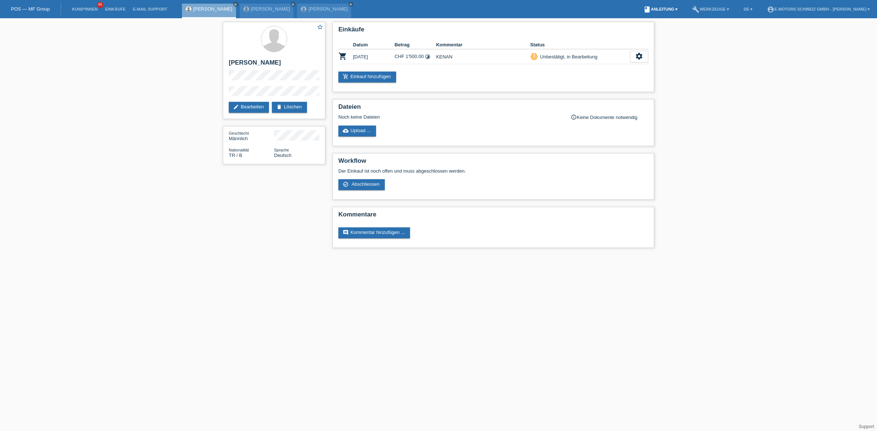
click at [654, 9] on link "book Anleitung ▾" at bounding box center [660, 9] width 41 height 4
click at [700, 11] on link "build Werkzeuge ▾" at bounding box center [710, 9] width 44 height 4
click at [692, 27] on span "Raten-Kalkulator" at bounding box center [697, 28] width 38 height 9
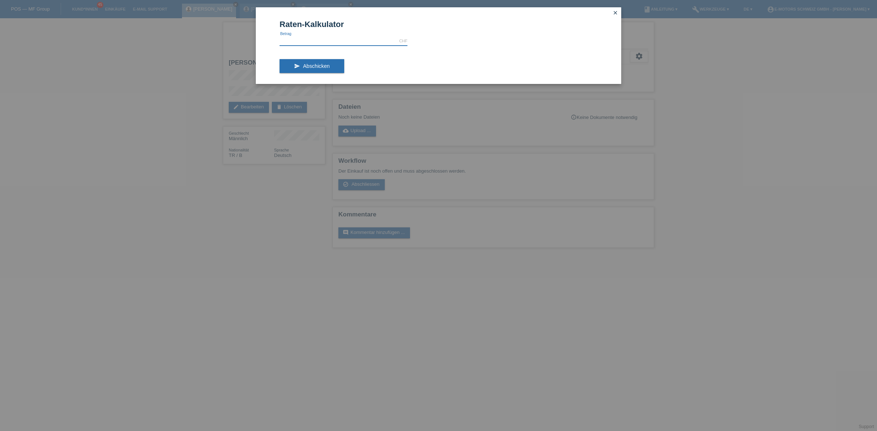
click at [314, 44] on input "text" at bounding box center [343, 41] width 128 height 9
type input "1500.00"
click at [305, 71] on button "send Abschicken" at bounding box center [311, 66] width 65 height 14
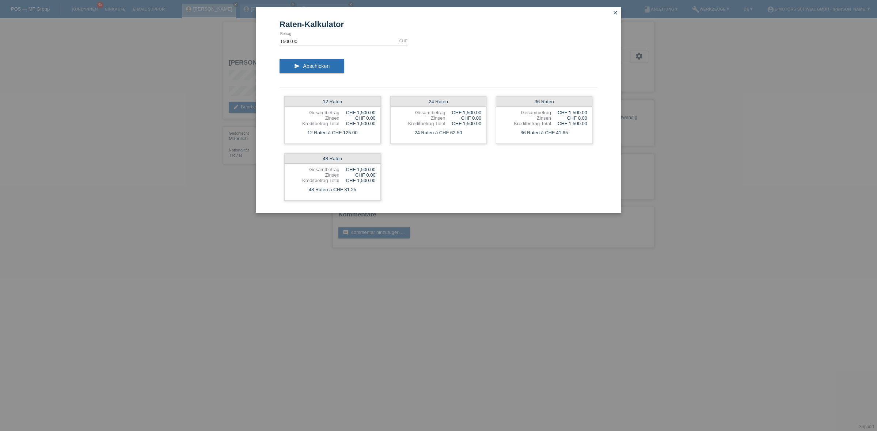
click at [574, 243] on div "Raten-Kalkulator 1500.00 CHF error Betrag send Abschicken 12 Raten Gesamtbetrag…" at bounding box center [438, 215] width 877 height 431
click at [619, 12] on link "close" at bounding box center [614, 13] width 9 height 8
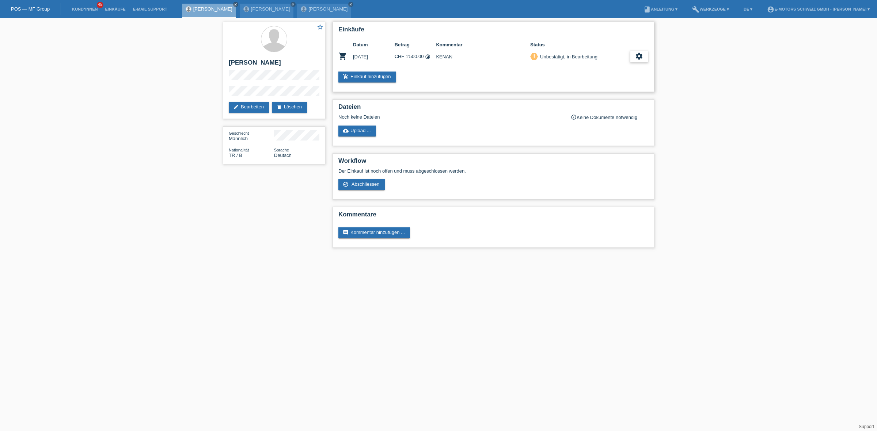
click at [636, 56] on icon "settings" at bounding box center [639, 56] width 8 height 8
click at [583, 88] on span "Abschliessen" at bounding box center [581, 89] width 30 height 9
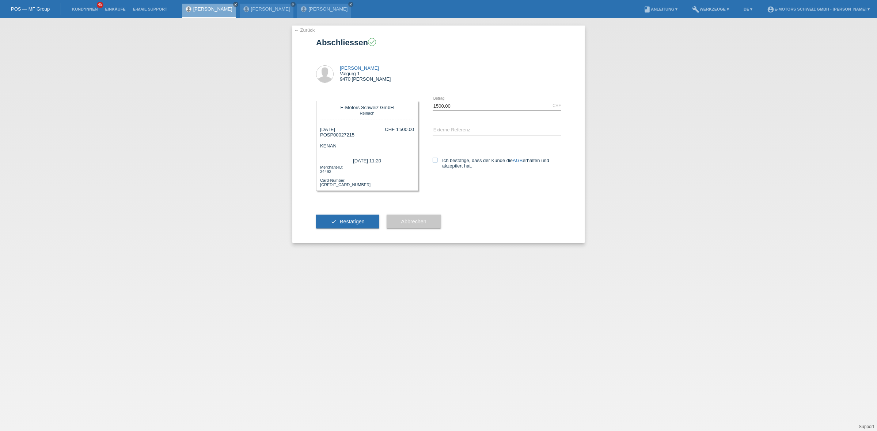
click at [433, 162] on icon at bounding box center [435, 160] width 5 height 5
click at [433, 162] on input "Ich bestätige, dass der Kunde die AGB erhalten und akzeptiert hat." at bounding box center [435, 160] width 5 height 5
checkbox input "true"
click at [355, 220] on span "Bestätigen" at bounding box center [352, 222] width 25 height 6
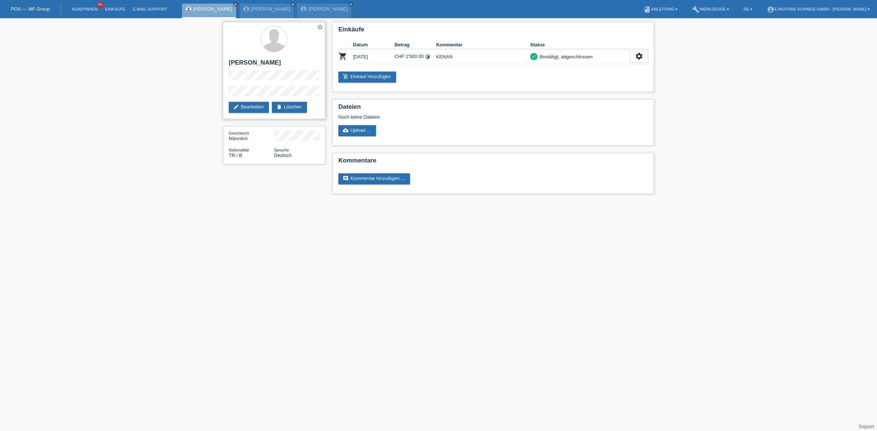
click at [231, 65] on h2 "[PERSON_NAME]" at bounding box center [274, 64] width 91 height 11
drag, startPoint x: 231, startPoint y: 65, endPoint x: 260, endPoint y: 60, distance: 29.3
click at [260, 60] on h2 "[PERSON_NAME]" at bounding box center [274, 64] width 91 height 11
copy div "[PERSON_NAME]"
